Goal: Navigation & Orientation: Understand site structure

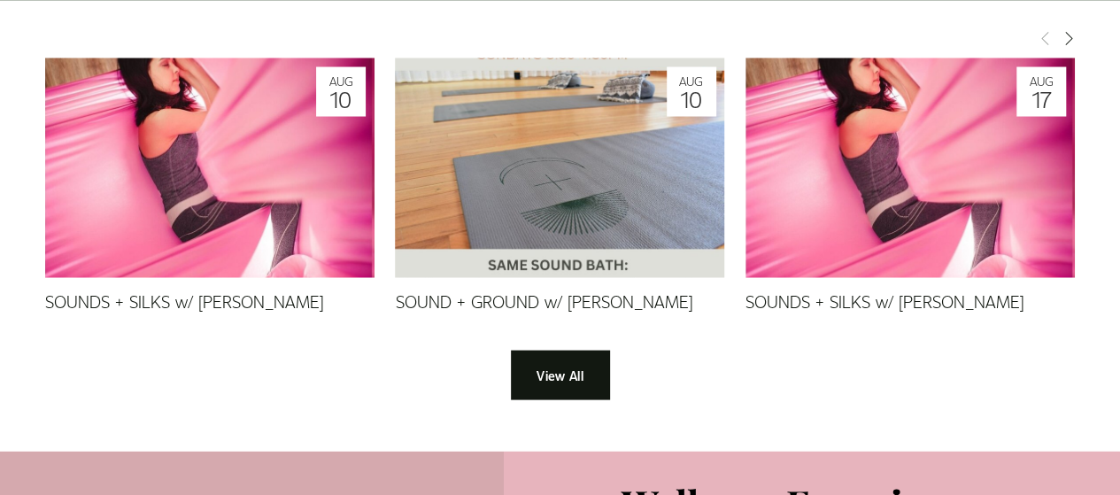
scroll to position [1665, 0]
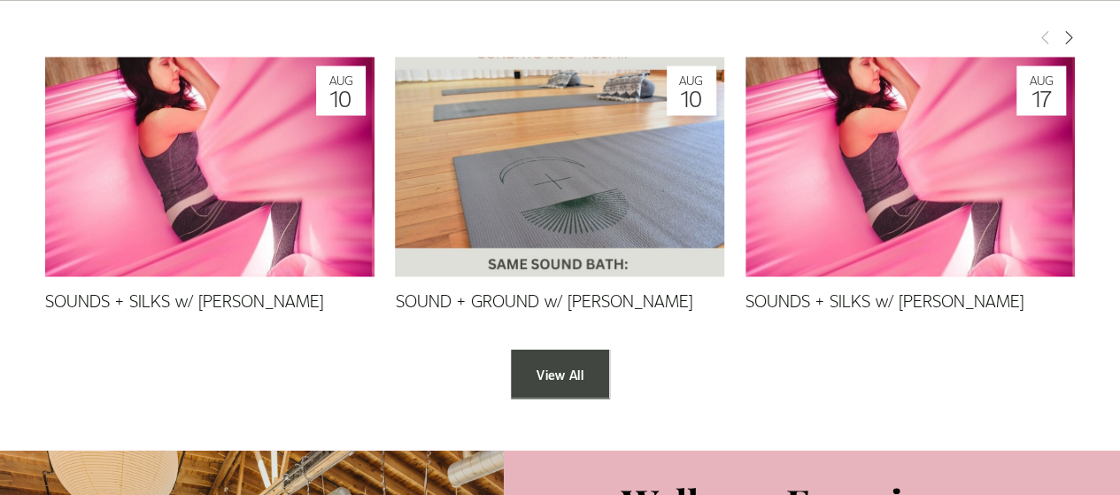
click at [537, 349] on link "View All" at bounding box center [559, 373] width 97 height 49
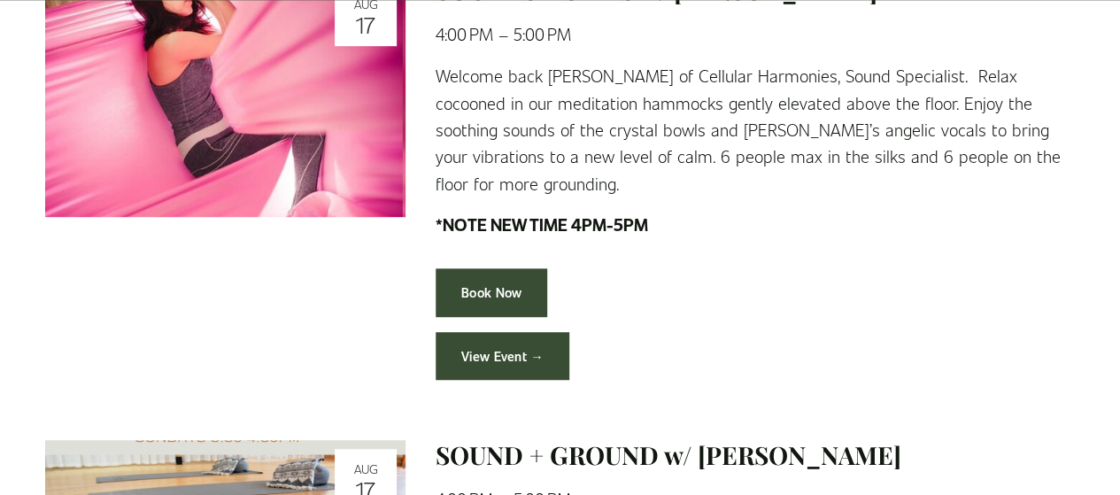
scroll to position [456, 0]
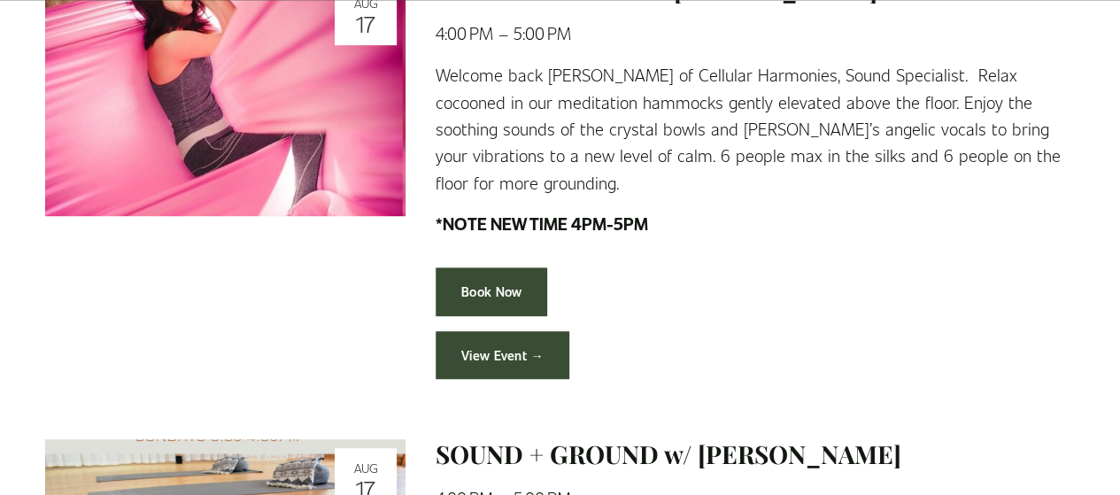
click at [497, 370] on link "View Event →" at bounding box center [503, 355] width 134 height 49
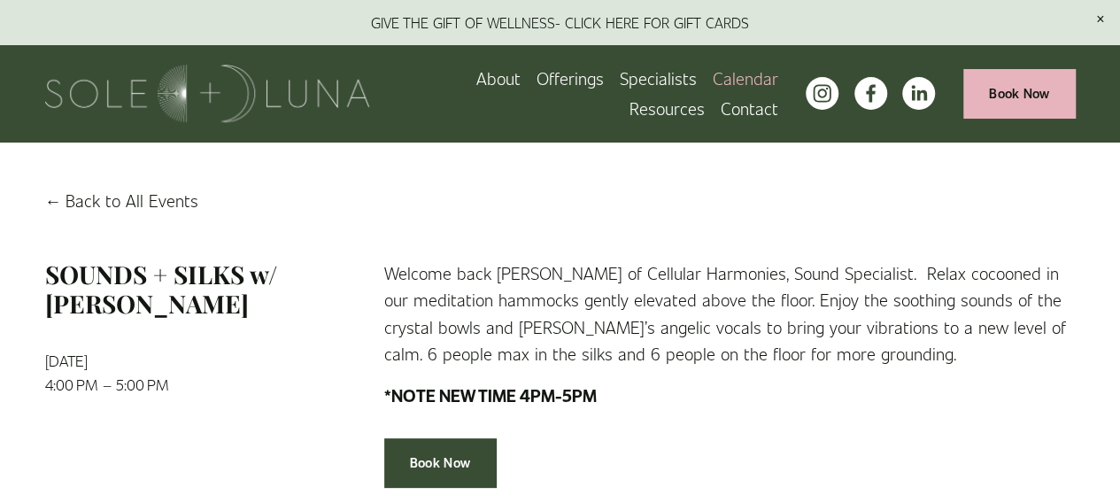
scroll to position [26, 0]
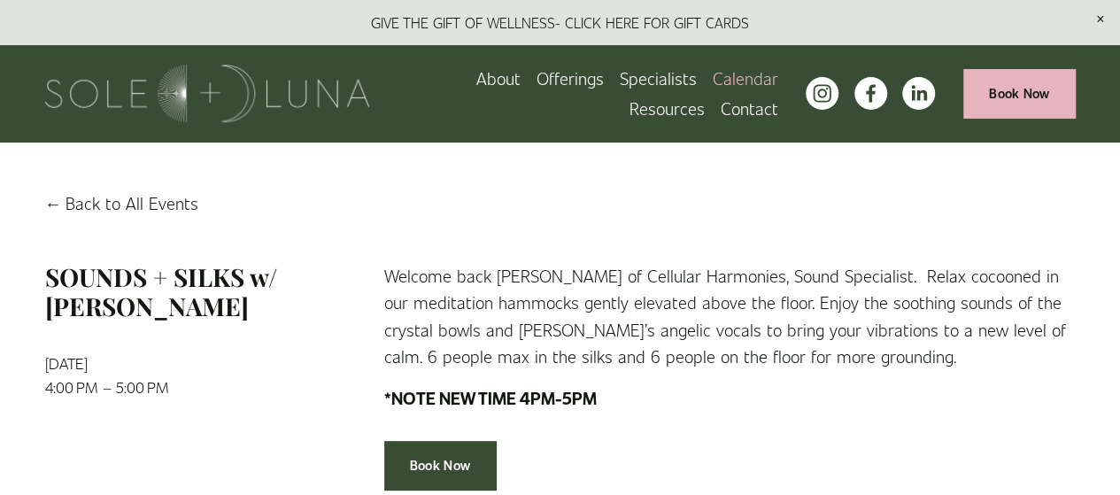
click at [0, 0] on span "Packages/Memberships" at bounding box center [0, 0] width 0 height 0
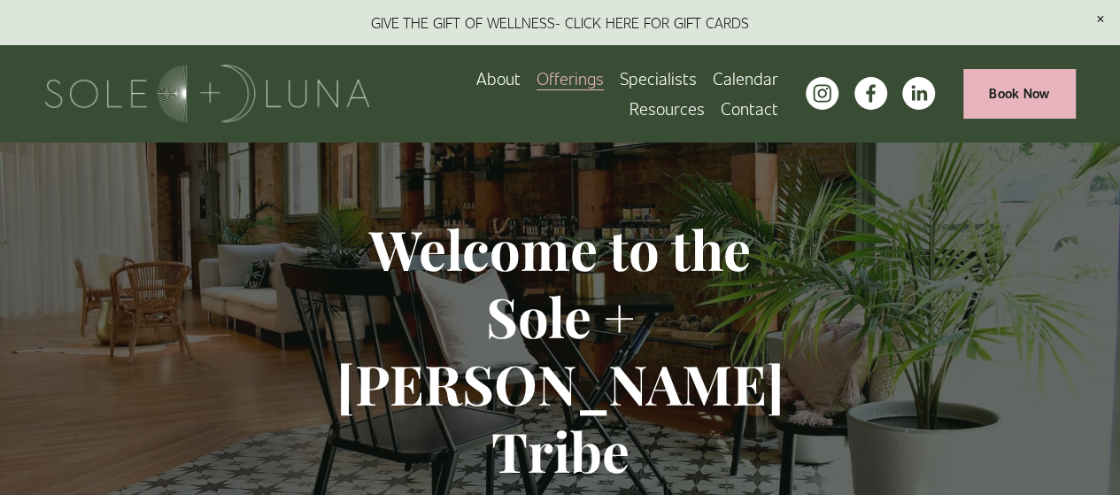
click at [0, 0] on span "Rituals" at bounding box center [0, 0] width 0 height 0
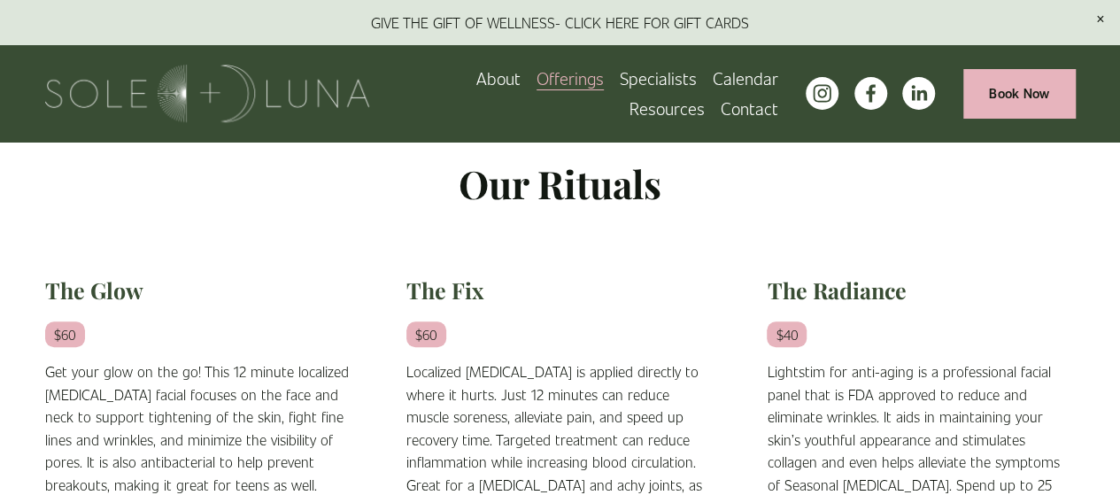
scroll to position [363, 0]
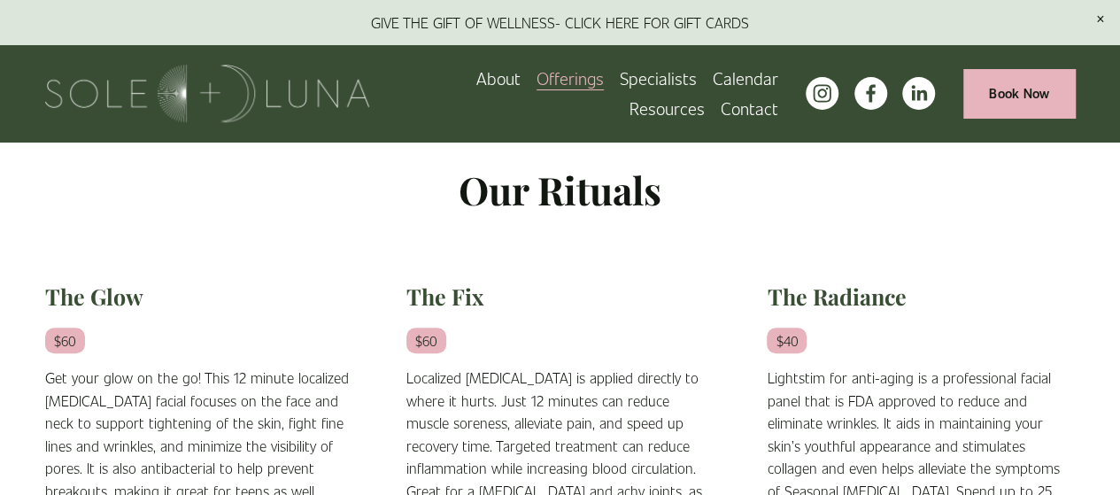
click at [0, 0] on span "Meditations" at bounding box center [0, 0] width 0 height 0
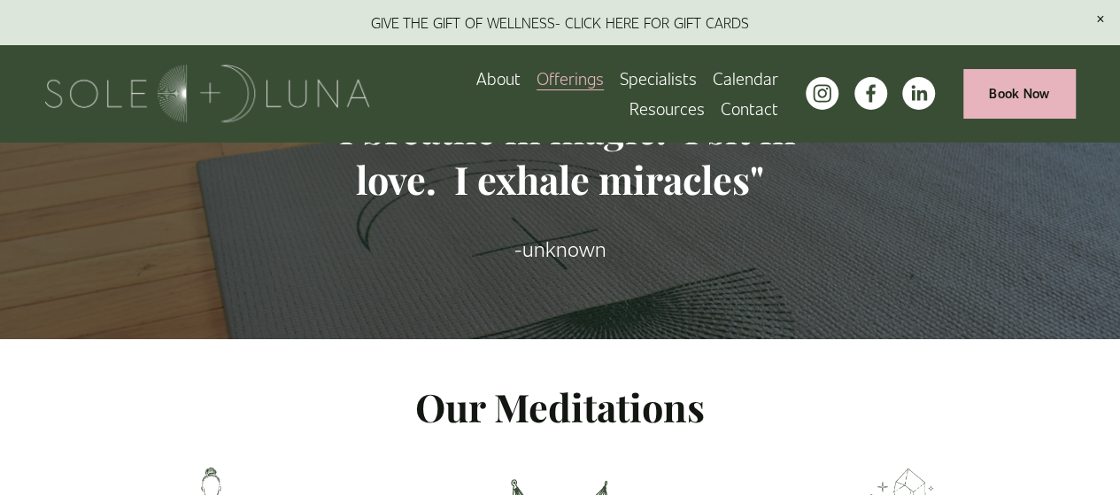
scroll to position [111, 0]
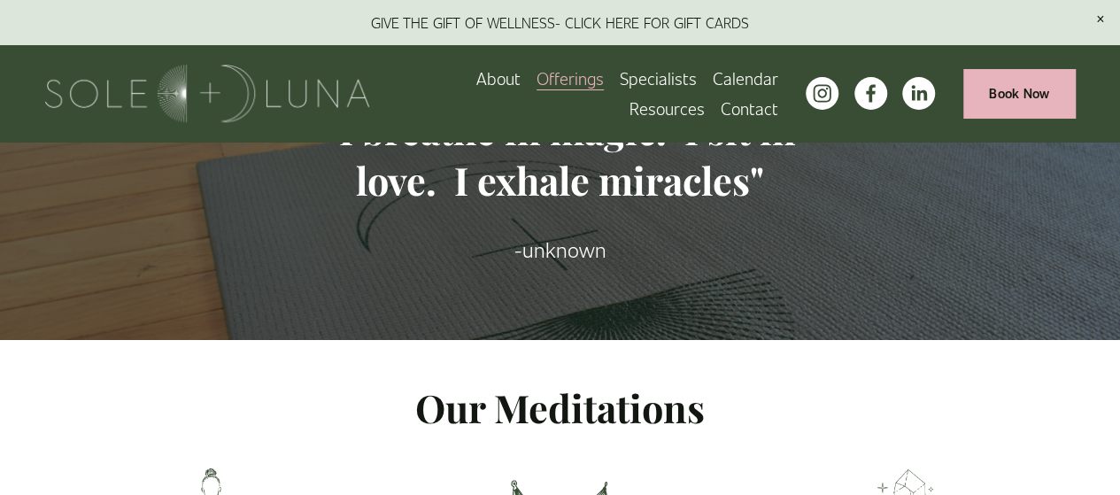
click at [0, 0] on span "Retail" at bounding box center [0, 0] width 0 height 0
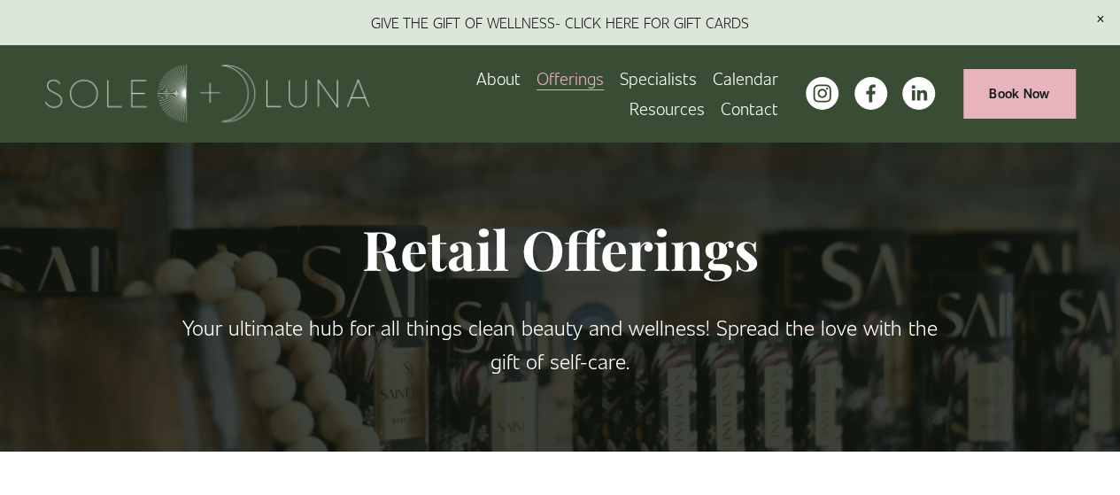
click at [0, 0] on span "Wellness Experiences" at bounding box center [0, 0] width 0 height 0
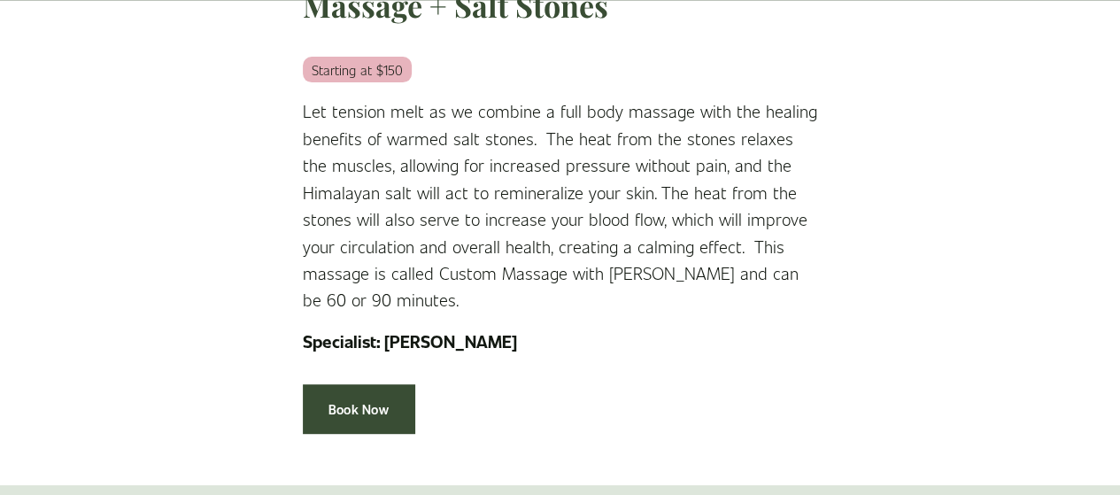
scroll to position [3643, 0]
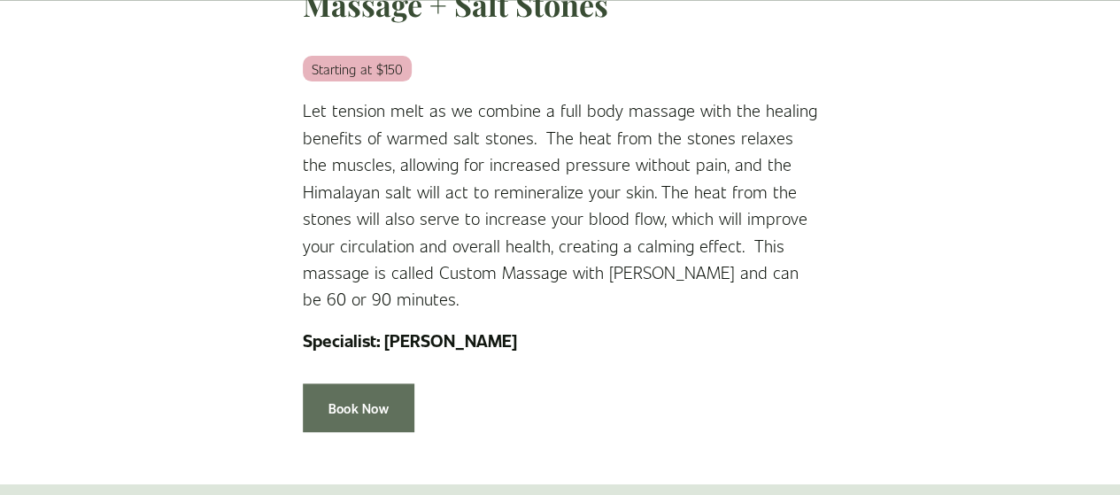
click at [364, 383] on link "Book Now" at bounding box center [359, 407] width 112 height 49
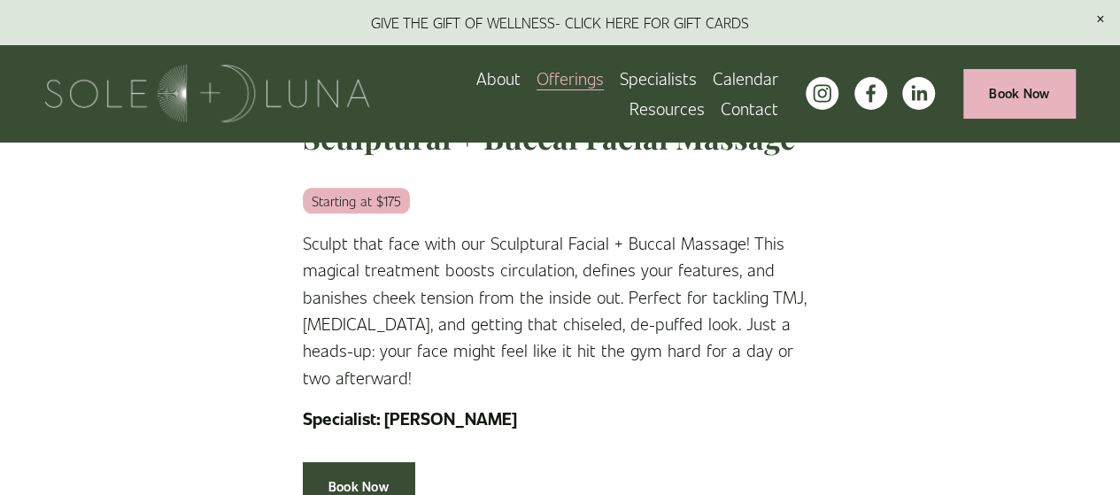
scroll to position [0, 0]
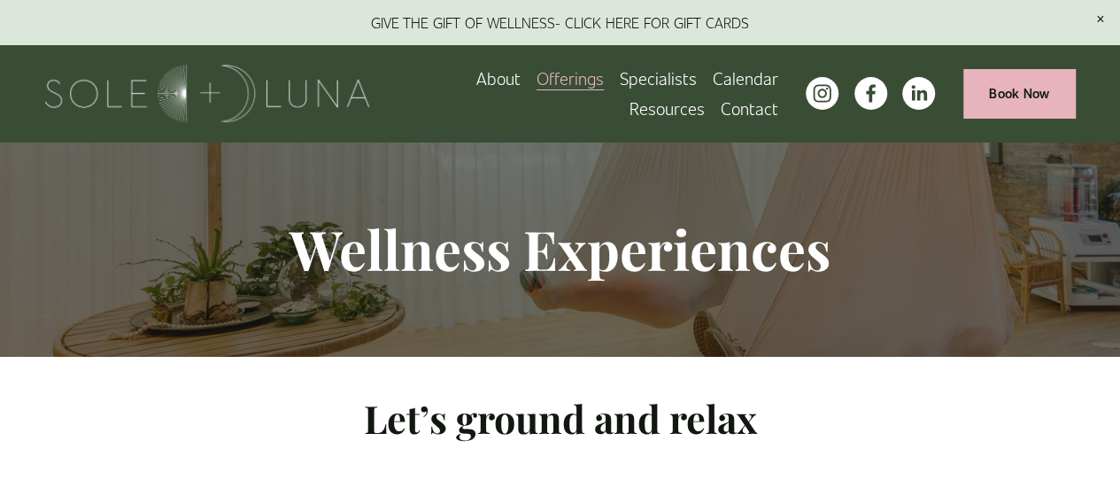
click at [0, 0] on span "SLW RETREAT 2025" at bounding box center [0, 0] width 0 height 0
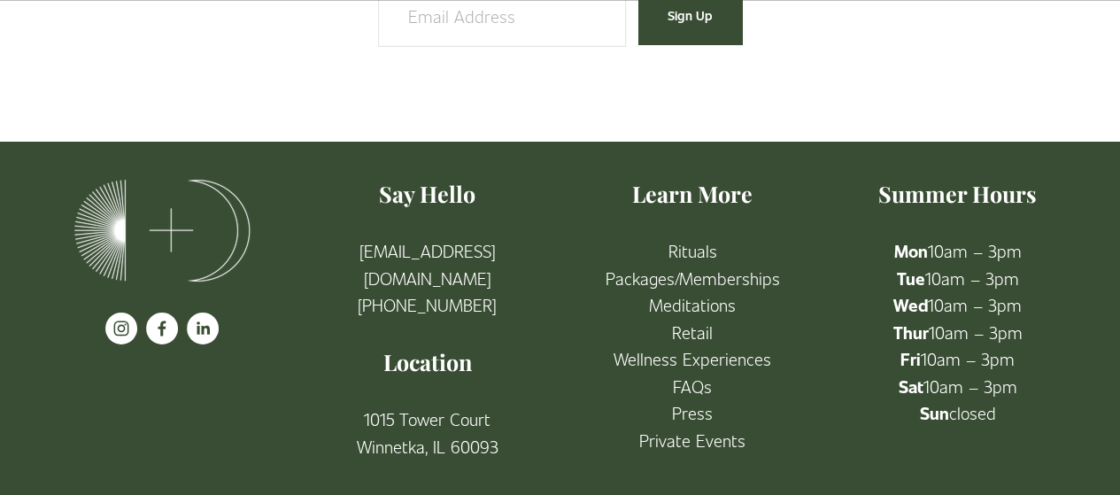
scroll to position [2899, 0]
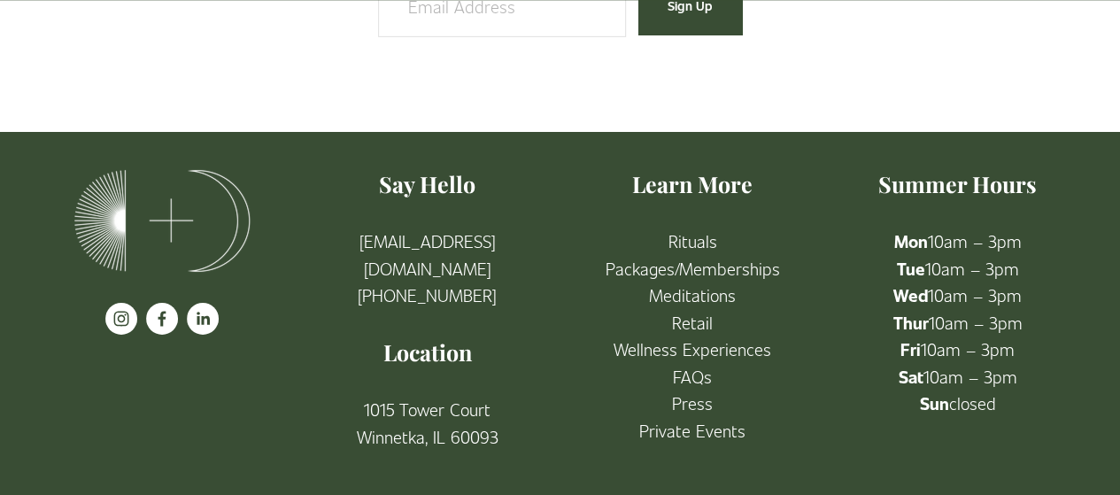
click at [689, 376] on link "FAQs" at bounding box center [692, 376] width 39 height 27
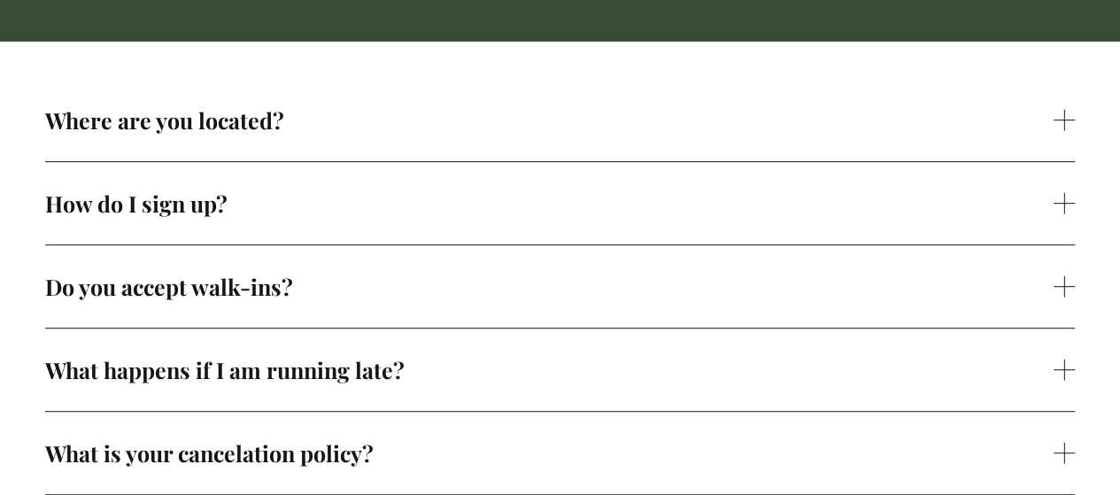
scroll to position [414, 0]
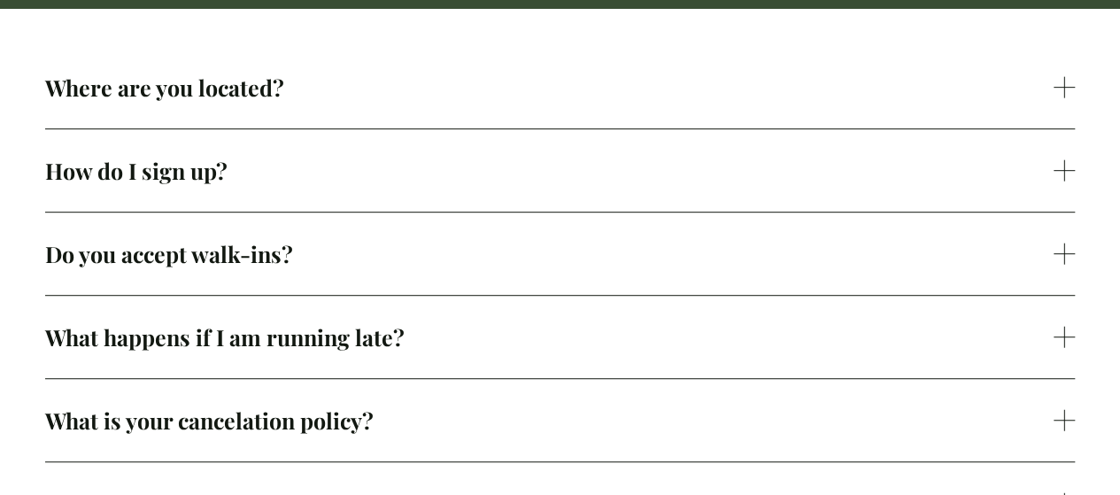
click at [301, 261] on span "Do you accept walk-ins?" at bounding box center [550, 253] width 1010 height 29
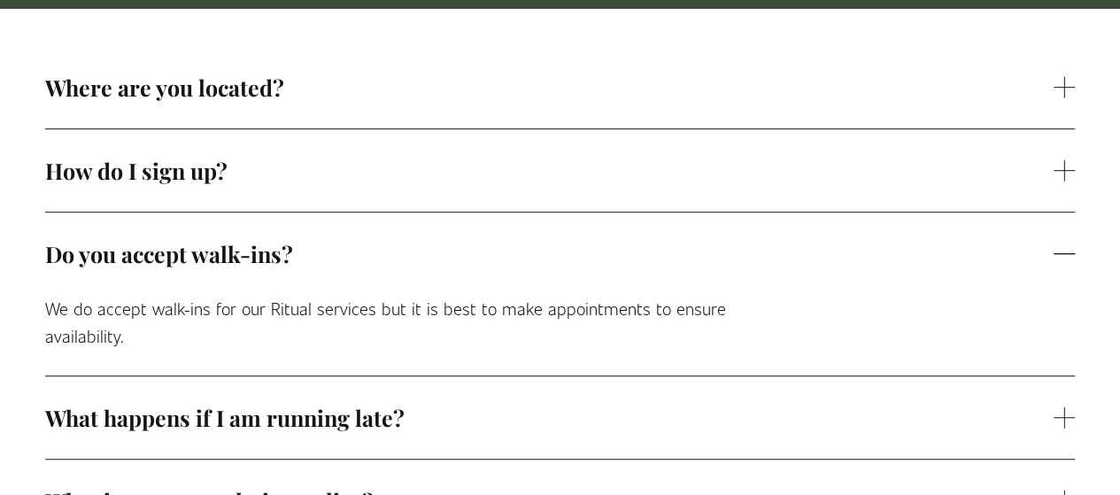
click at [301, 261] on span "Do you accept walk-ins?" at bounding box center [550, 253] width 1010 height 29
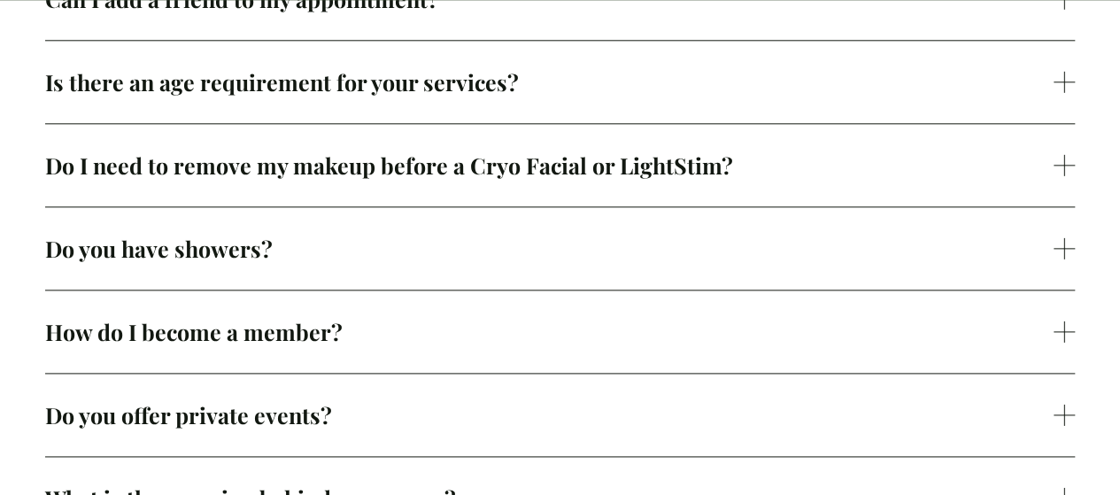
scroll to position [1004, 0]
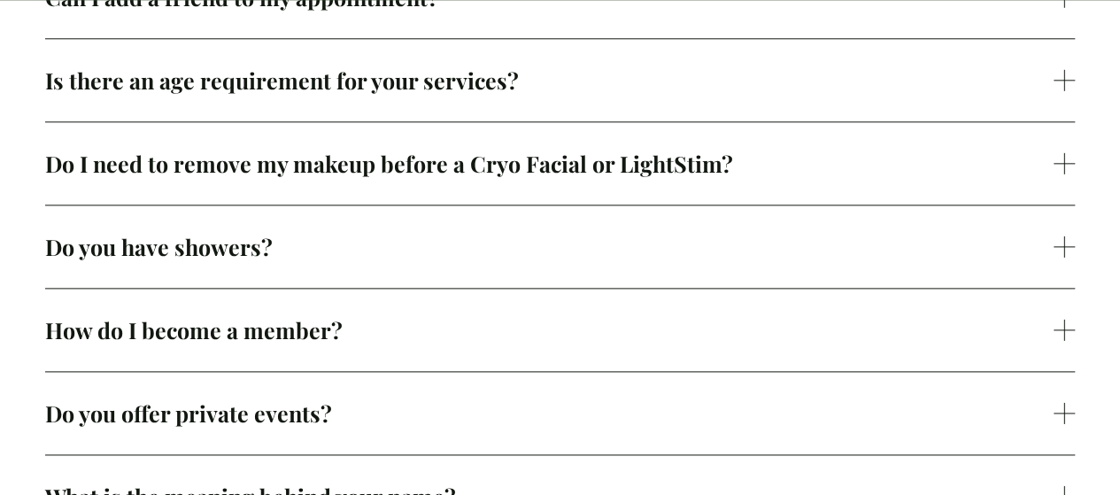
drag, startPoint x: 301, startPoint y: 261, endPoint x: 236, endPoint y: 260, distance: 65.5
click at [236, 260] on span "Do you have showers?" at bounding box center [550, 246] width 1010 height 29
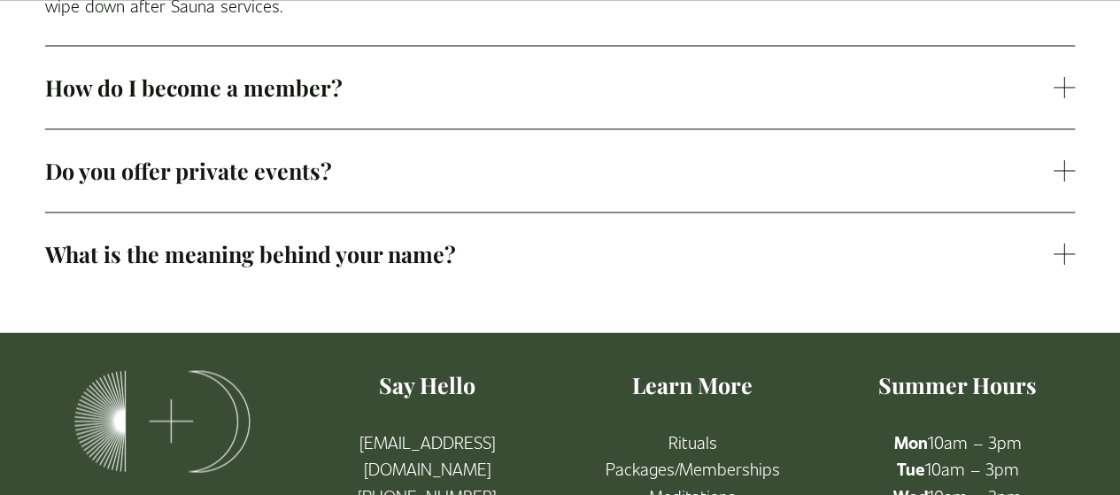
scroll to position [1333, 0]
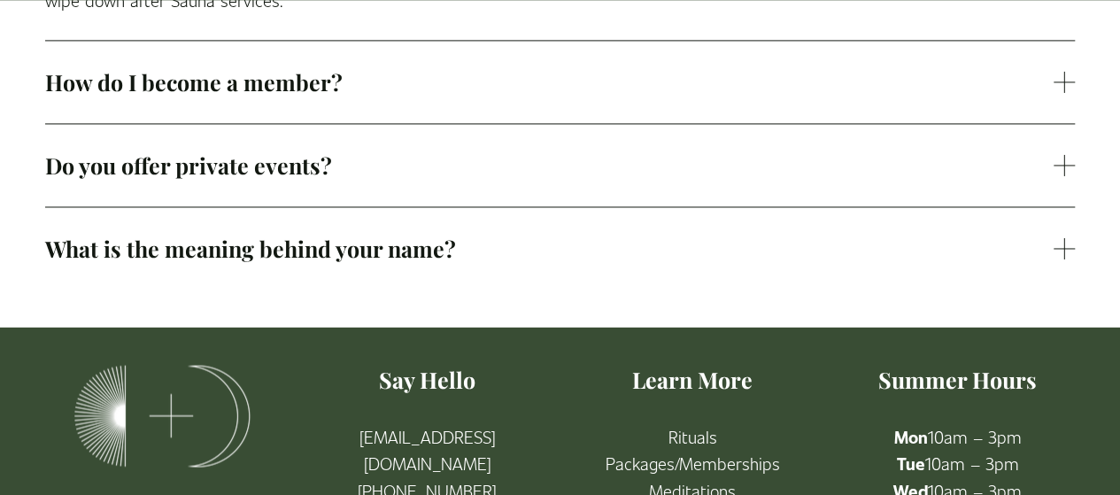
click at [298, 187] on button "Do you offer private events?" at bounding box center [560, 165] width 1031 height 82
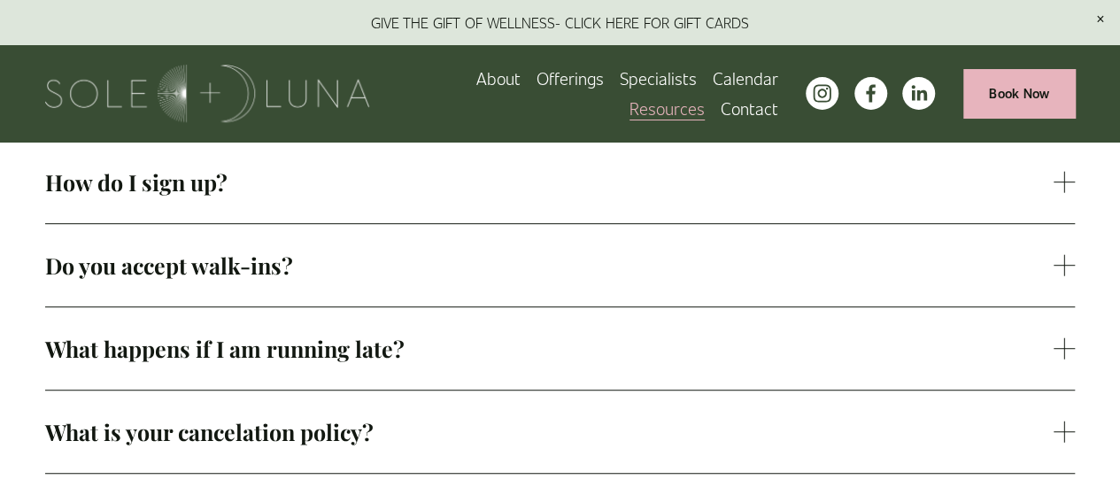
scroll to position [0, 0]
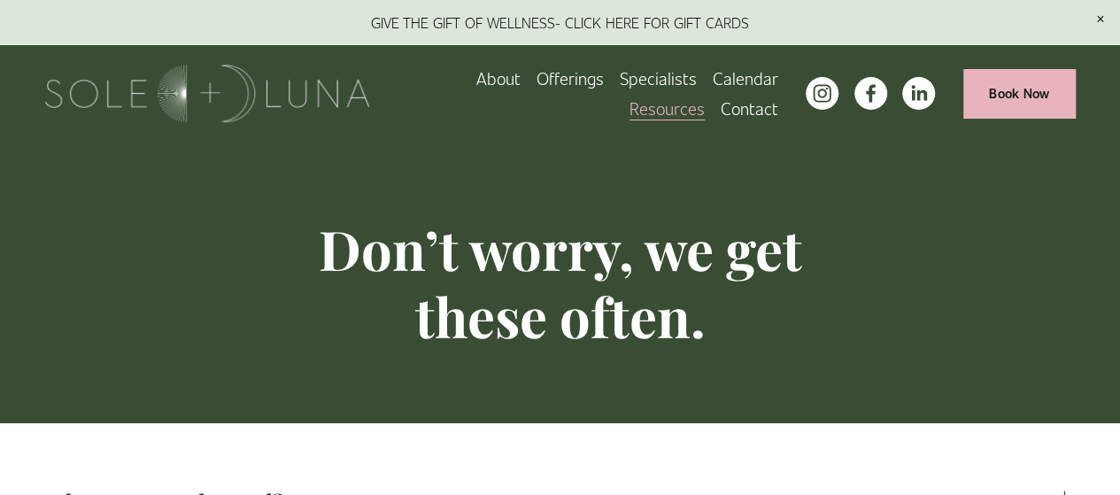
click at [498, 81] on link "About" at bounding box center [498, 78] width 44 height 30
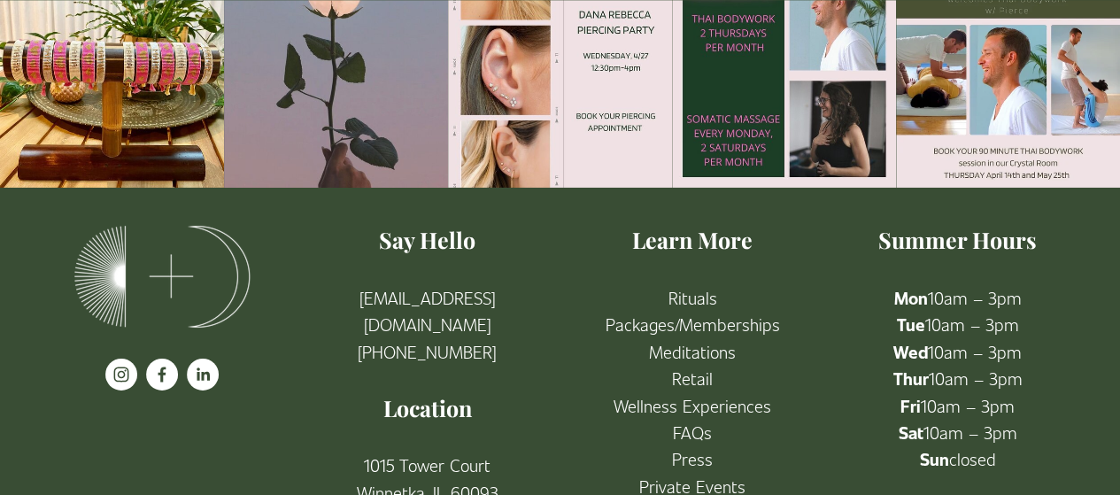
scroll to position [2912, 0]
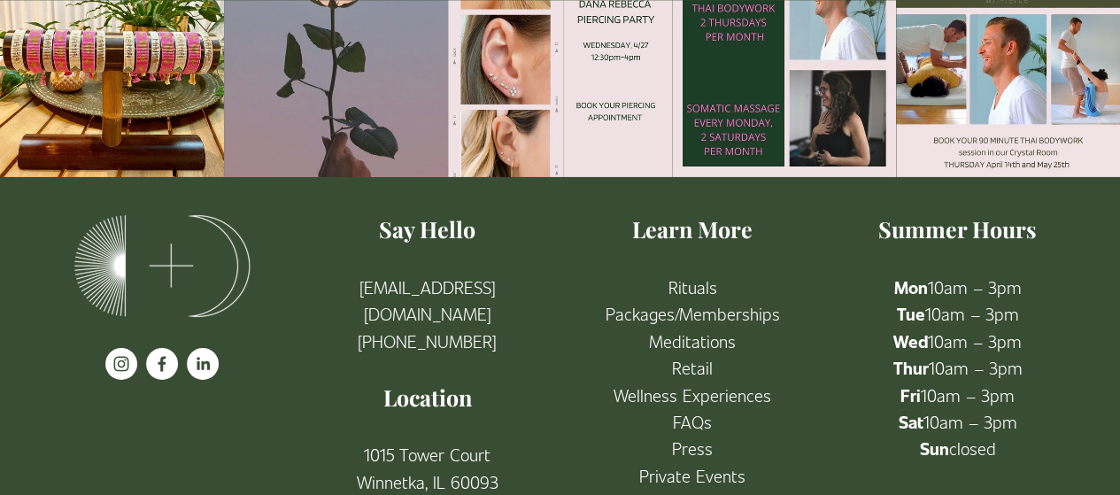
click at [708, 328] on link "Meditations" at bounding box center [692, 341] width 87 height 27
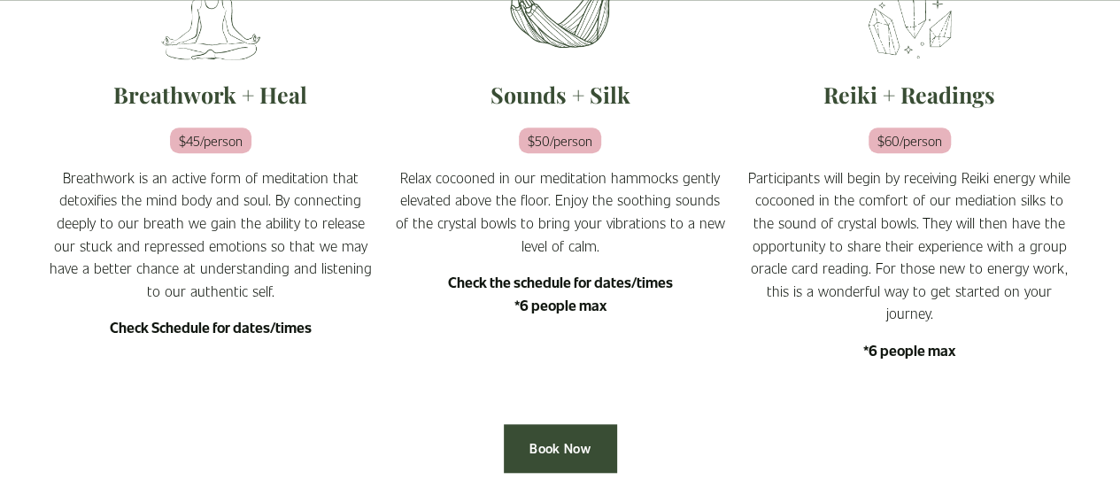
scroll to position [615, 0]
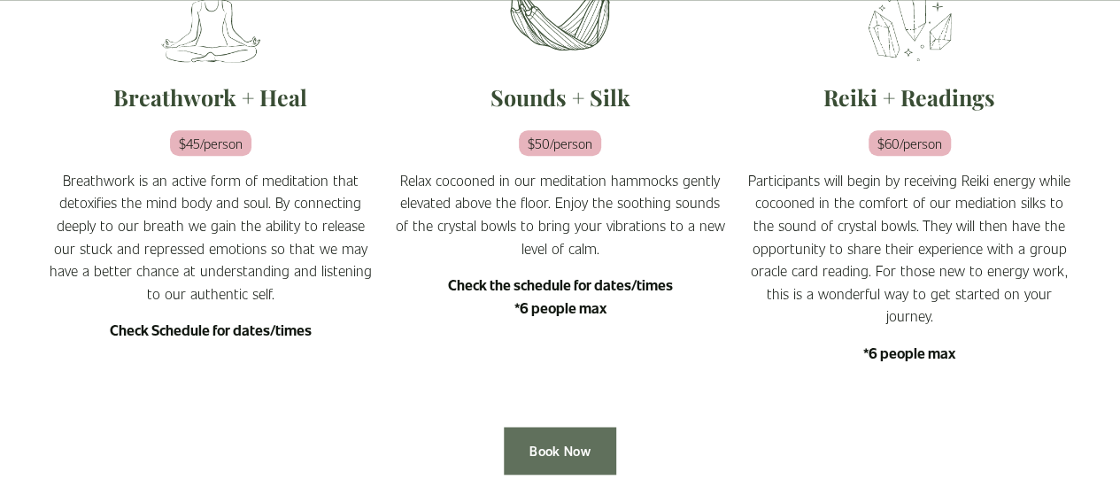
click at [597, 427] on link "Book Now" at bounding box center [560, 451] width 112 height 49
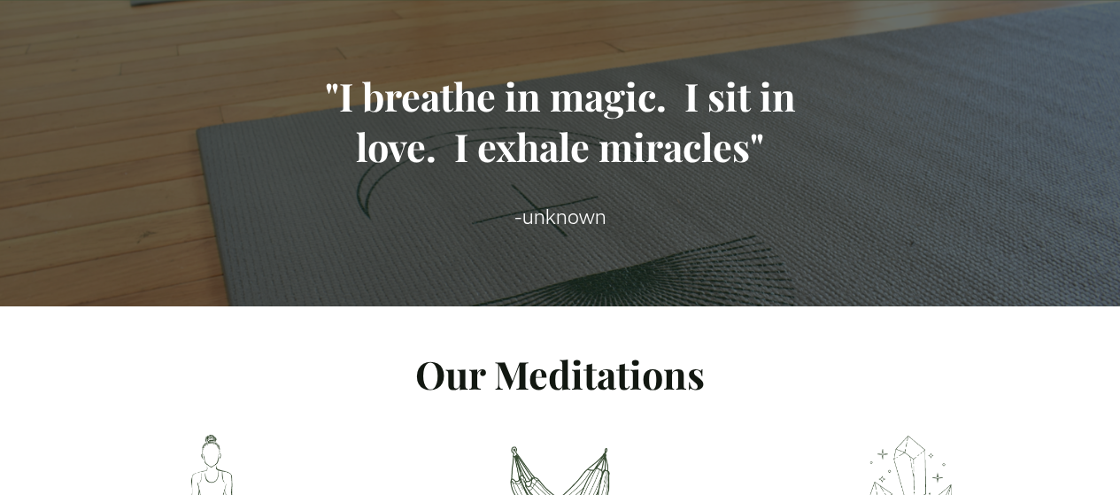
scroll to position [0, 0]
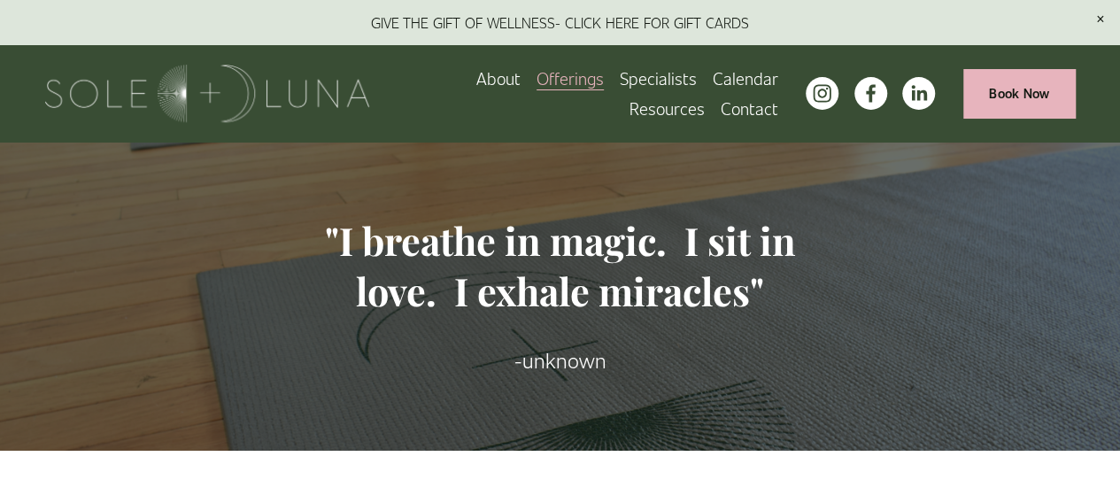
click at [0, 0] on span "Packages/Memberships" at bounding box center [0, 0] width 0 height 0
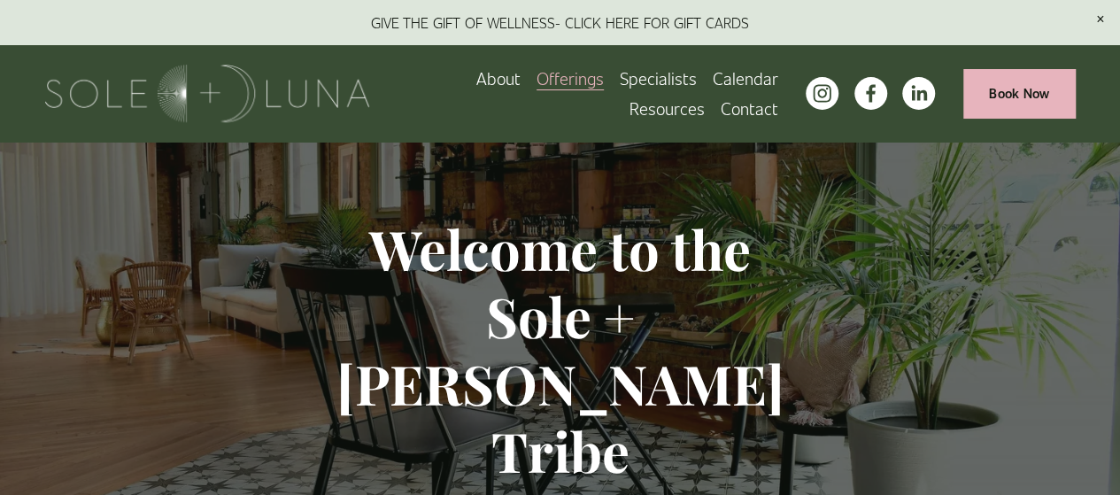
click at [0, 0] on span "Rituals" at bounding box center [0, 0] width 0 height 0
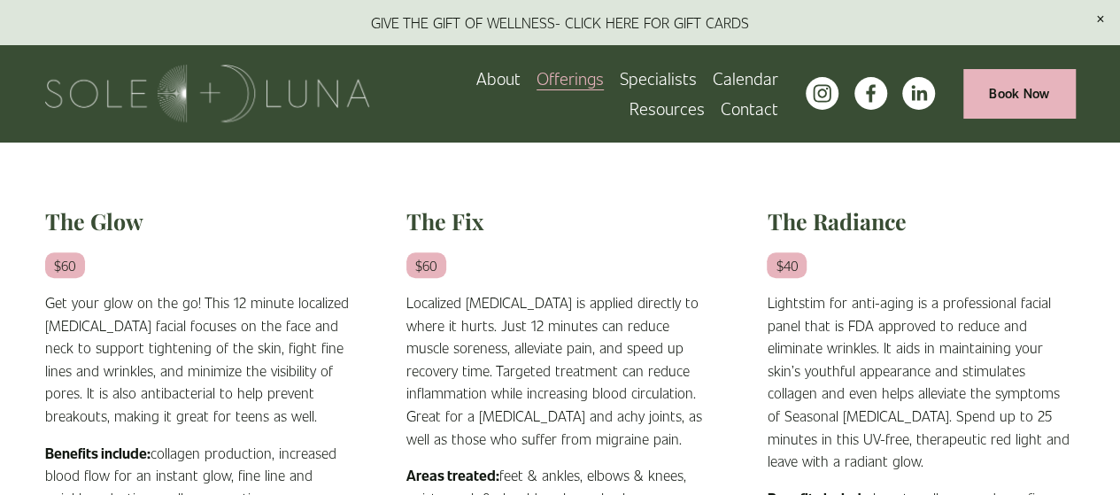
scroll to position [465, 0]
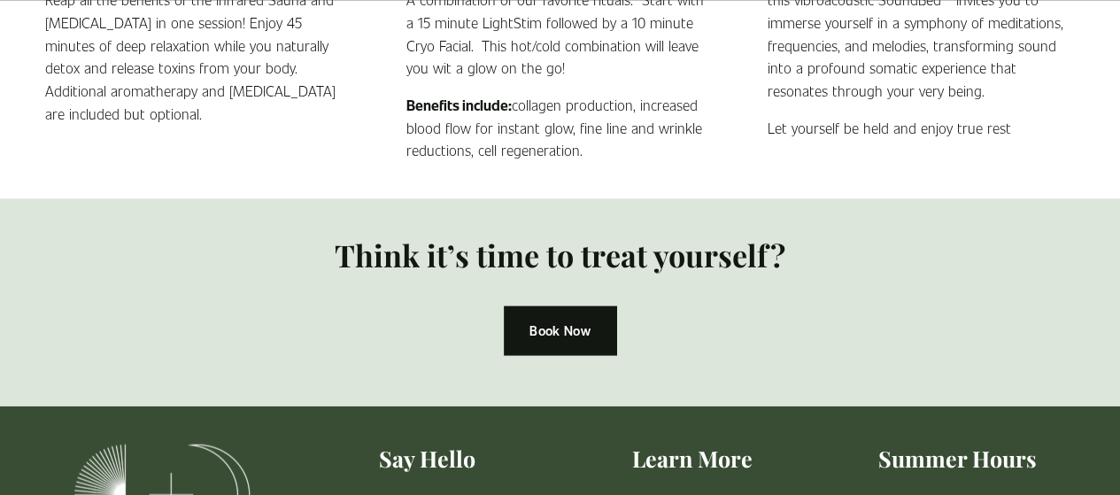
scroll to position [1928, 0]
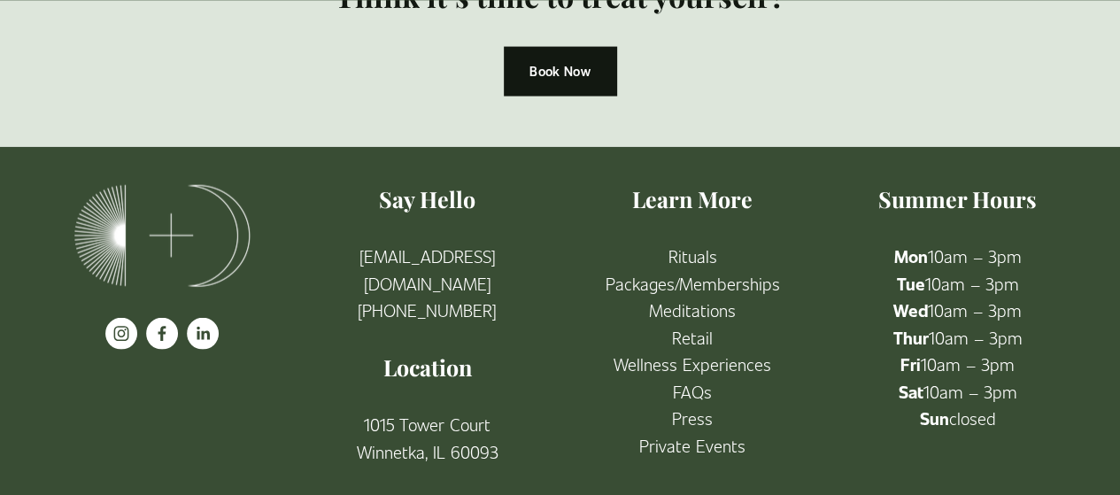
click at [367, 411] on link "1015 Tower Court Winnetka, IL 60093" at bounding box center [428, 438] width 142 height 54
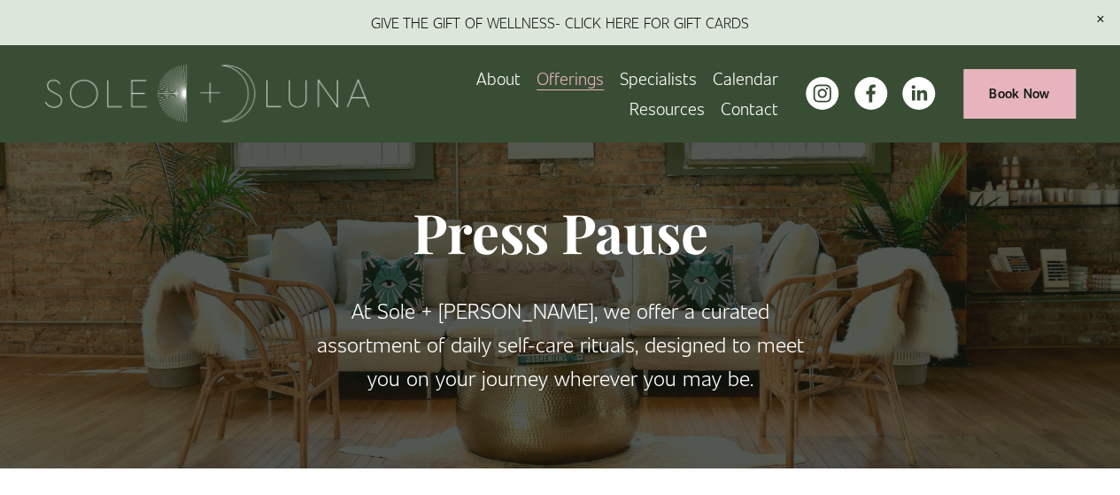
scroll to position [0, 0]
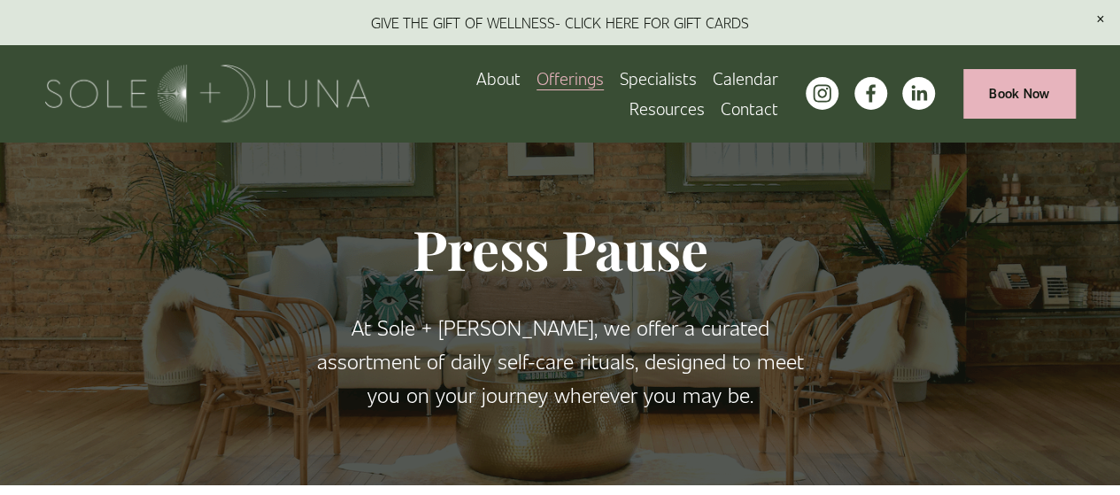
click at [0, 0] on span "Meditations" at bounding box center [0, 0] width 0 height 0
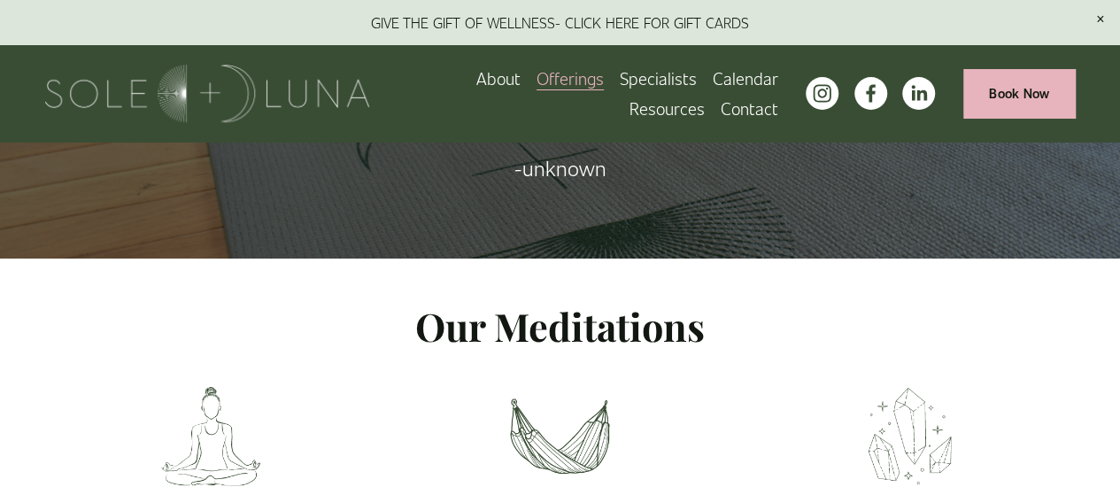
scroll to position [130, 0]
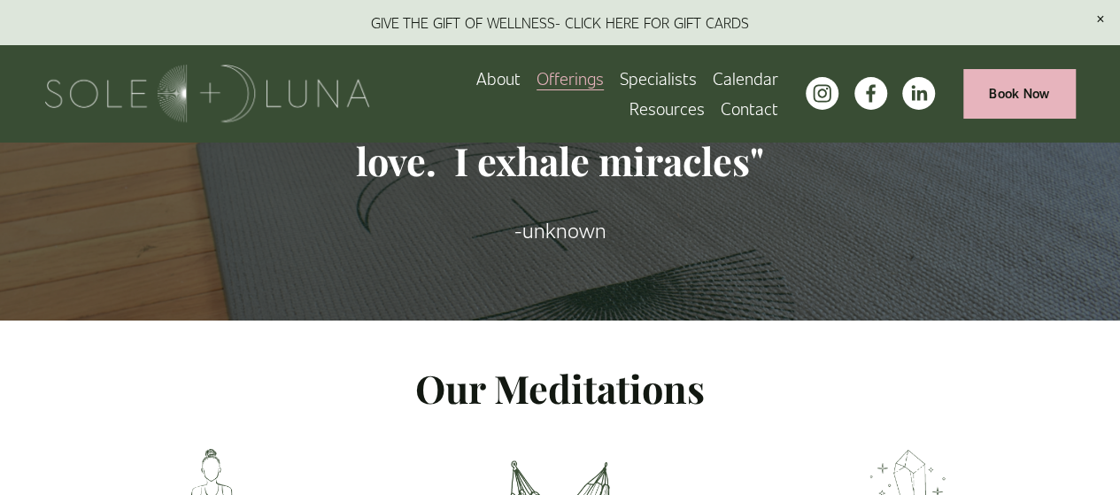
click at [0, 0] on span "Wellness Experiences" at bounding box center [0, 0] width 0 height 0
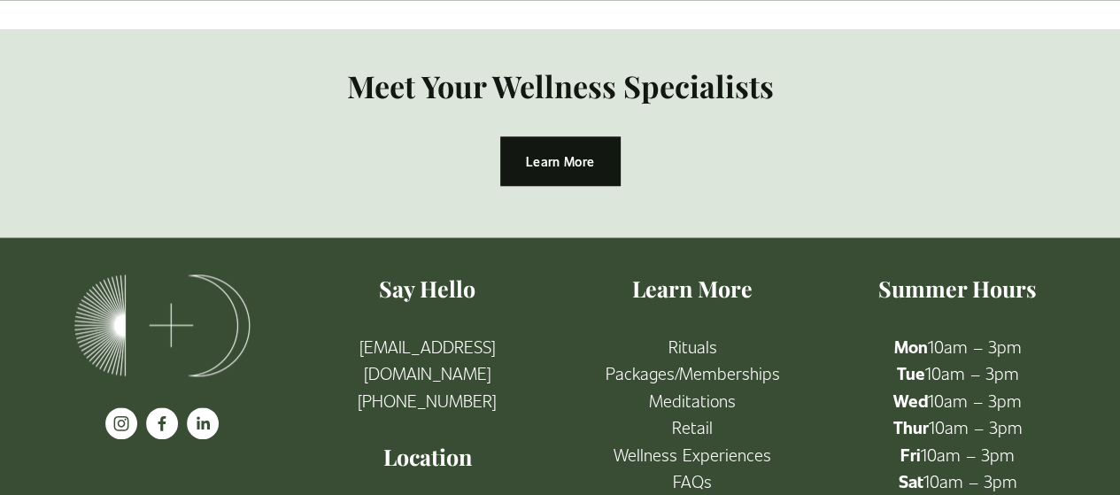
scroll to position [4099, 0]
click at [592, 135] on link "Learn More" at bounding box center [560, 159] width 120 height 49
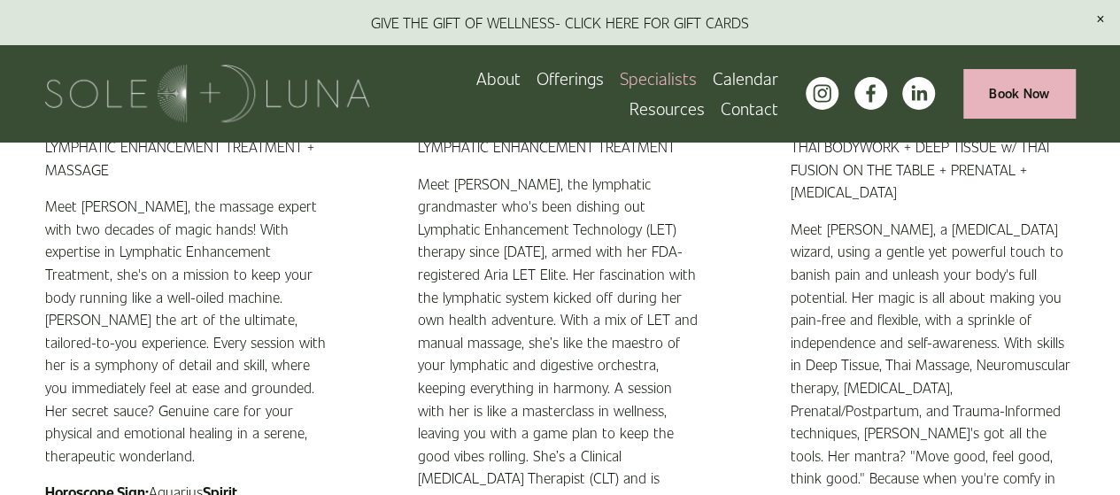
scroll to position [1694, 0]
click at [686, 103] on span "Resources" at bounding box center [667, 108] width 75 height 27
click at [693, 112] on span "Resources" at bounding box center [667, 108] width 75 height 27
